Goal: Information Seeking & Learning: Learn about a topic

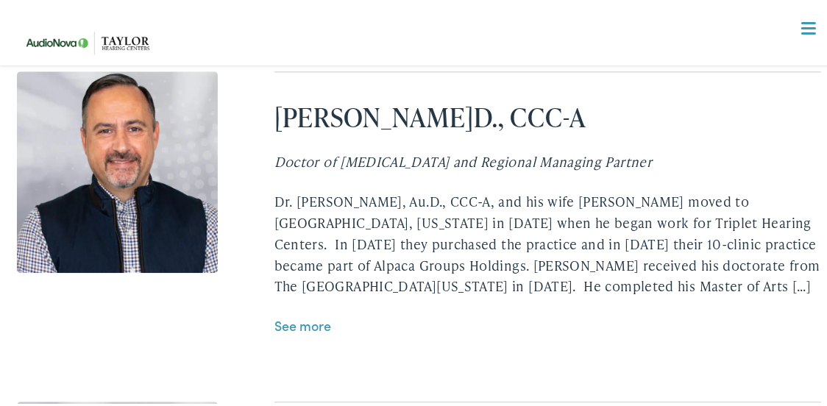
scroll to position [3164, 0]
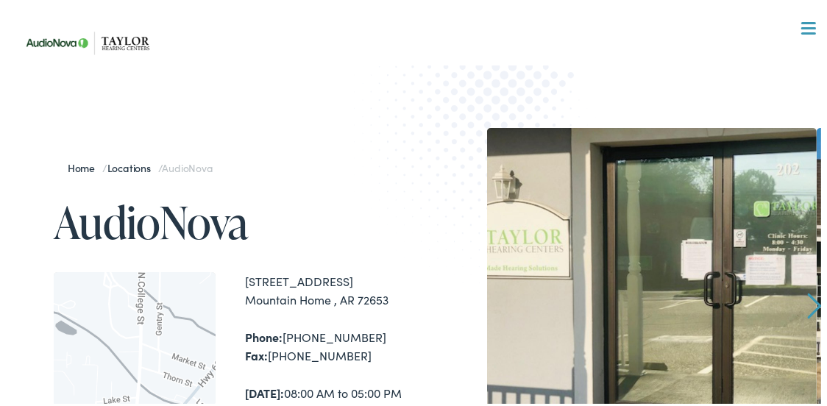
click at [801, 25] on span at bounding box center [808, 25] width 15 height 2
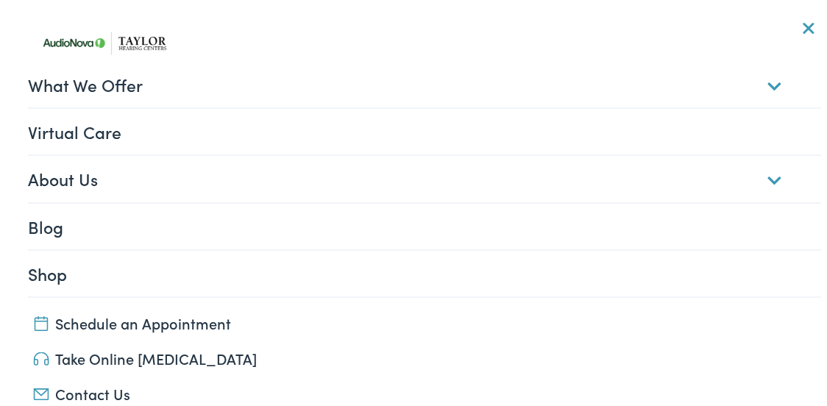
click at [766, 82] on link "What We Offer" at bounding box center [424, 82] width 793 height 46
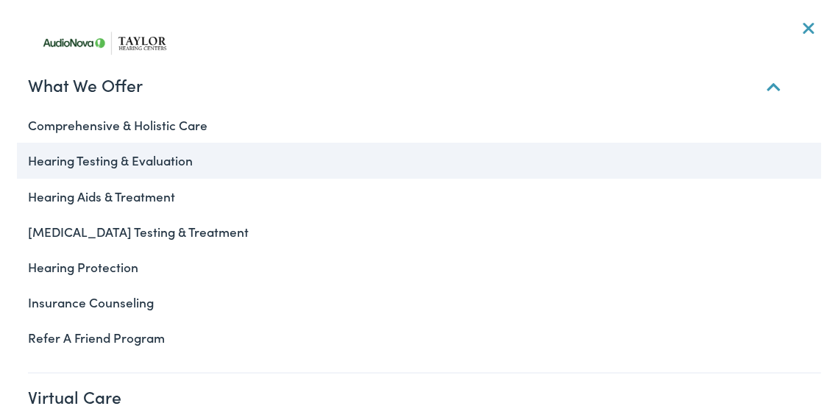
scroll to position [146, 0]
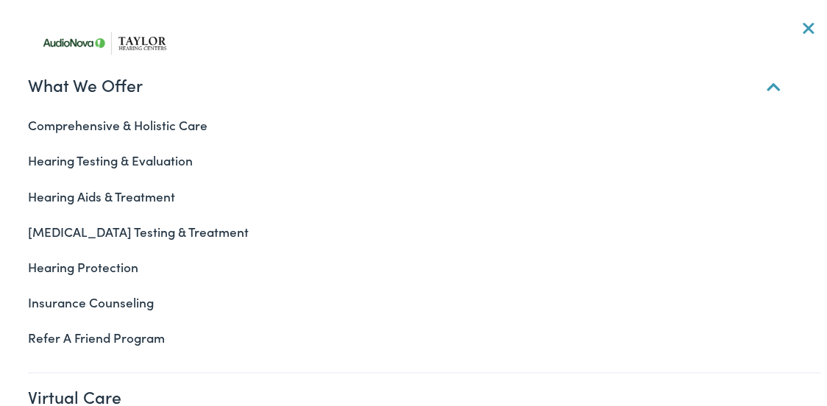
click at [765, 86] on link "What We Offer" at bounding box center [424, 82] width 793 height 46
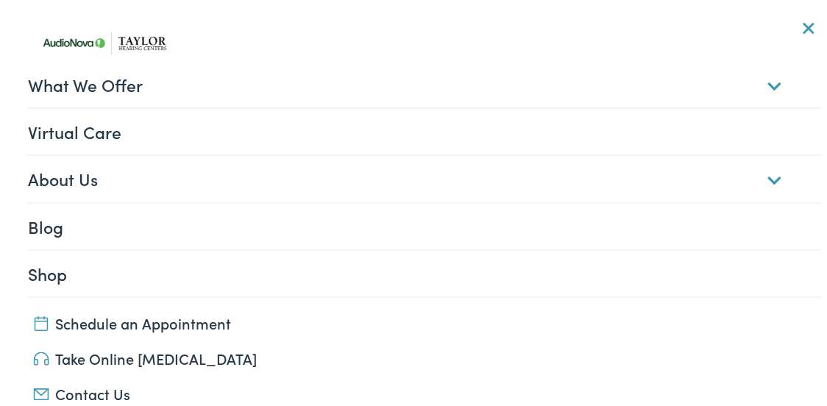
click at [762, 173] on link "About Us" at bounding box center [424, 176] width 793 height 46
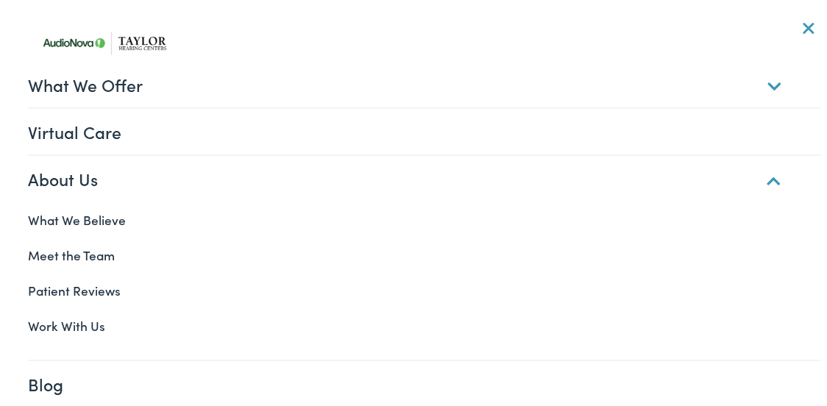
click at [762, 173] on link "About Us" at bounding box center [424, 176] width 793 height 46
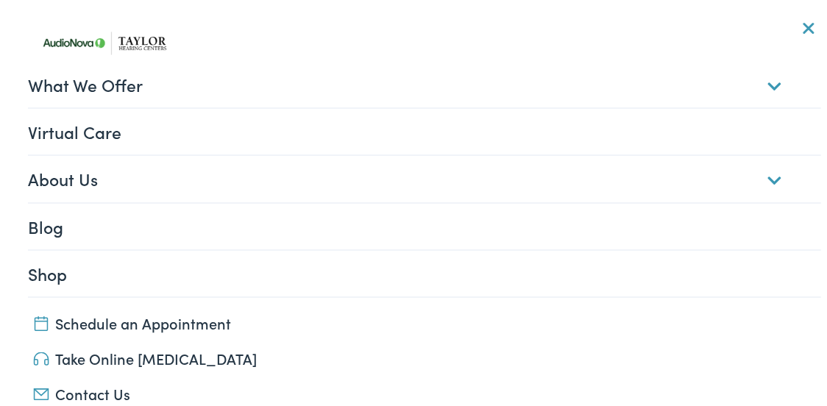
scroll to position [588, 0]
click at [803, 22] on span at bounding box center [809, 25] width 12 height 12
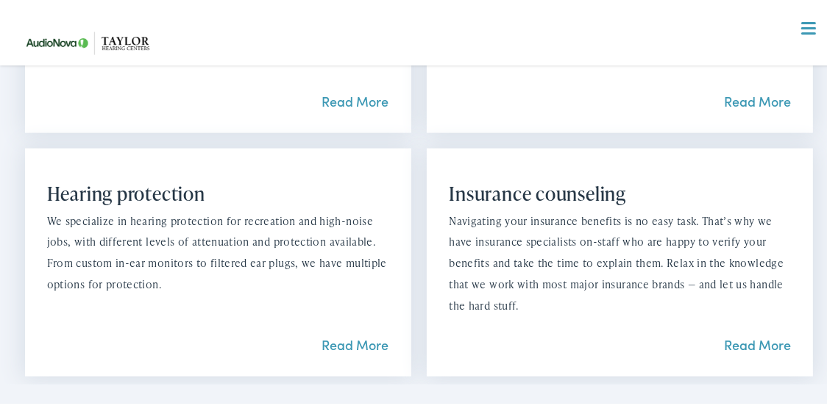
scroll to position [1693, 0]
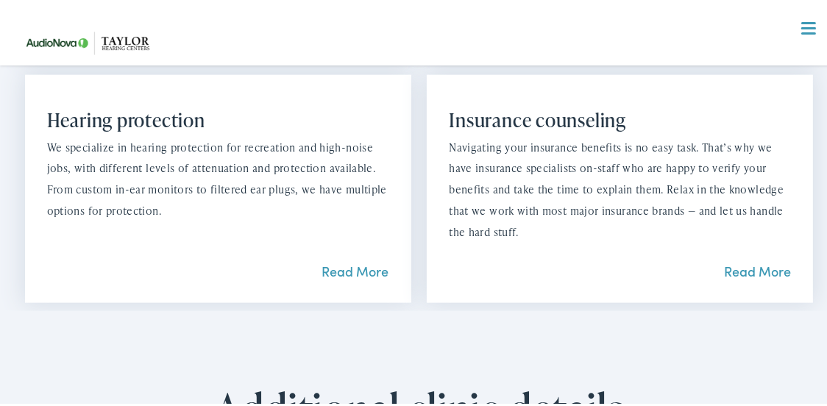
click at [724, 277] on link "Read More" at bounding box center [757, 268] width 67 height 18
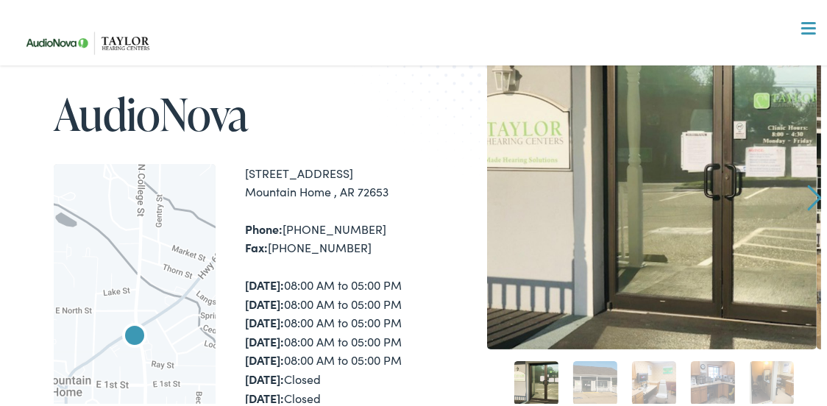
scroll to position [73, 0]
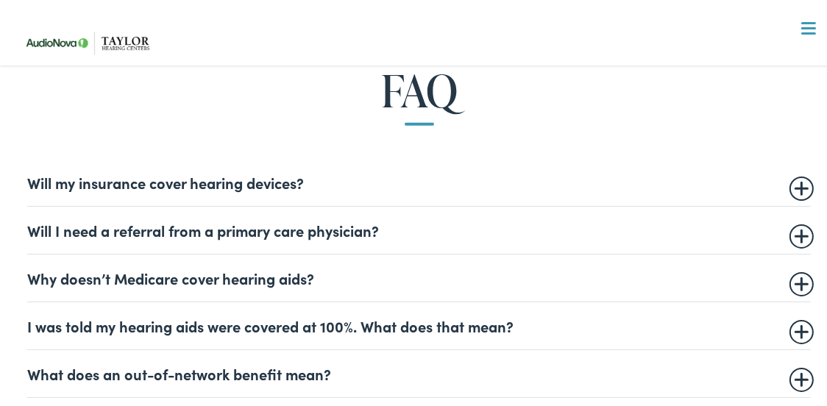
scroll to position [810, 0]
click at [787, 187] on details "Will my insurance cover hearing devices? More and more often private insurance …" at bounding box center [419, 179] width 784 height 48
click at [790, 183] on summary "Will my insurance cover hearing devices?" at bounding box center [419, 179] width 784 height 18
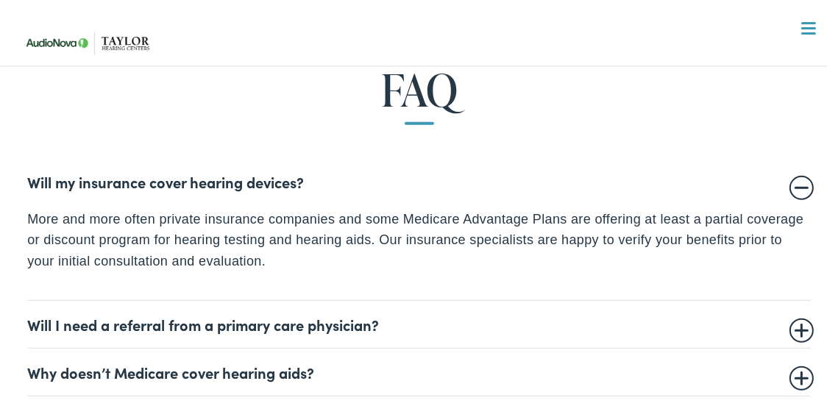
click at [790, 183] on summary "Will my insurance cover hearing devices?" at bounding box center [419, 179] width 784 height 18
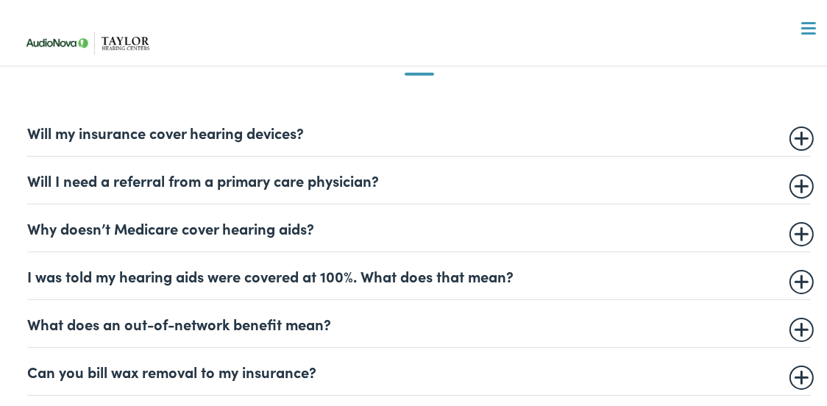
scroll to position [957, 0]
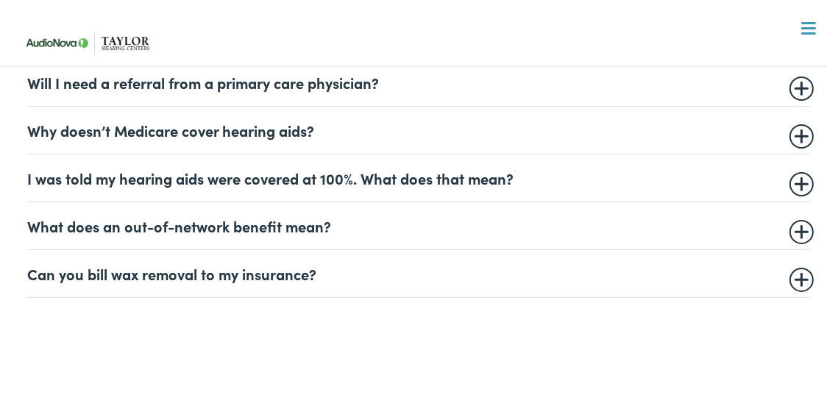
click at [791, 82] on summary "Will I need a referral from a primary care physician?" at bounding box center [419, 80] width 784 height 18
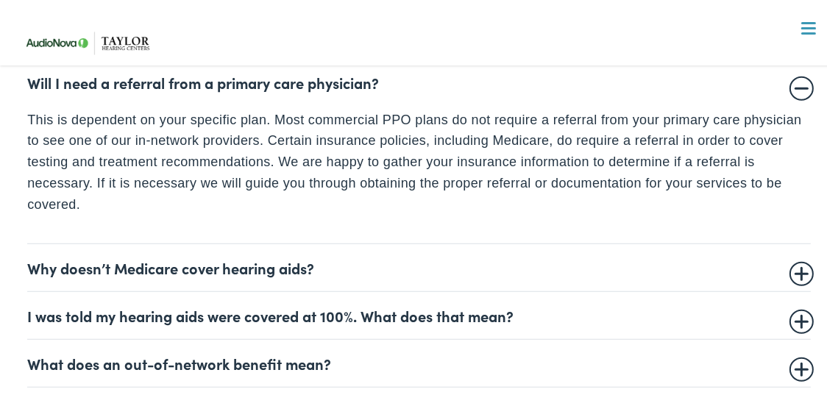
click at [791, 82] on summary "Will I need a referral from a primary care physician?" at bounding box center [419, 80] width 784 height 18
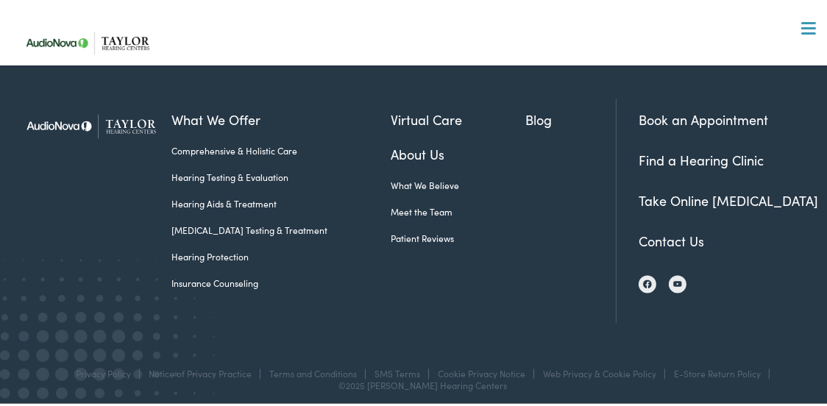
scroll to position [2730, 0]
